Goal: Information Seeking & Learning: Find specific fact

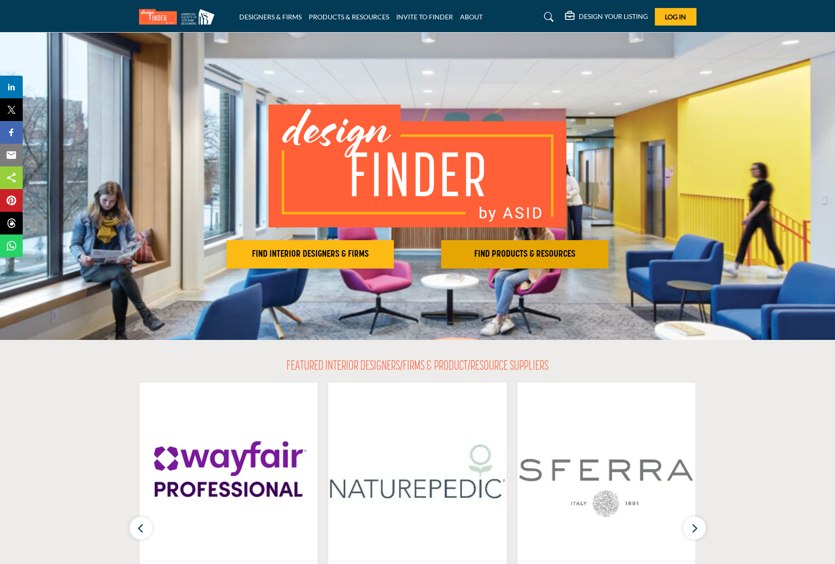
click at [543, 254] on h2 "FIND PRODUCTS & RESOURCES" at bounding box center [525, 254] width 162 height 11
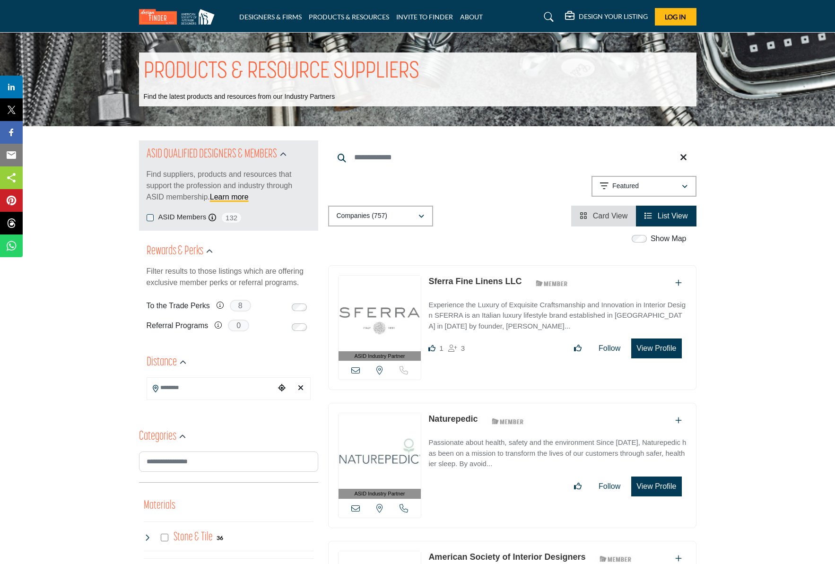
click at [364, 156] on input "Search Keyword" at bounding box center [512, 157] width 368 height 23
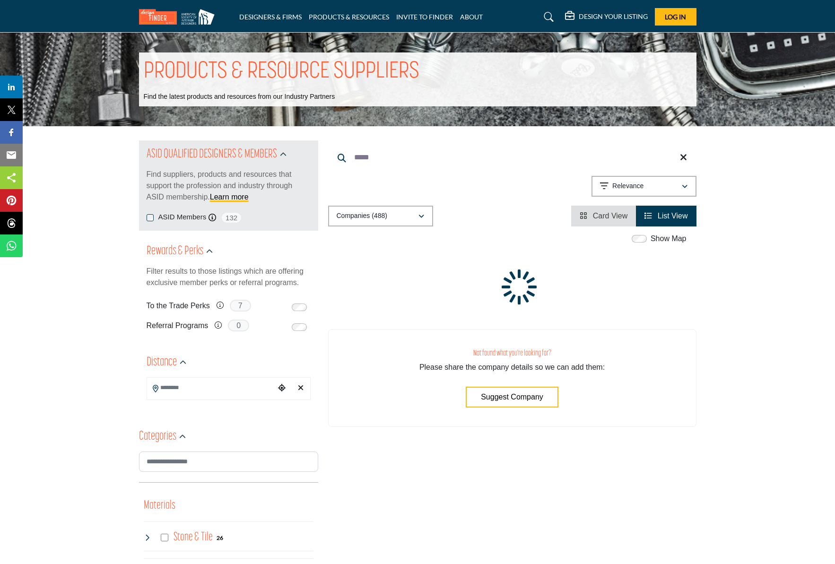
type input "*****"
